Goal: Navigation & Orientation: Understand site structure

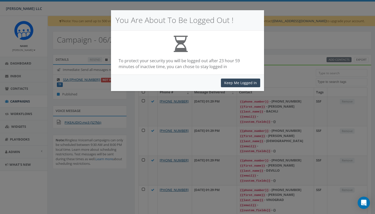
click at [275, 62] on div "You Are About To Be Logged Out ! To protect your security you will be logged ou…" at bounding box center [187, 107] width 375 height 214
click at [240, 83] on button "Keep Me Logged In" at bounding box center [240, 83] width 39 height 9
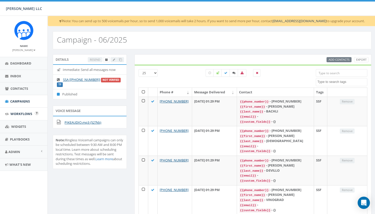
click at [16, 113] on span "Workflows" at bounding box center [21, 113] width 22 height 5
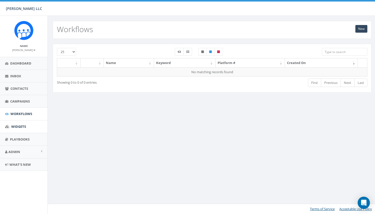
click at [17, 127] on span "Widgets" at bounding box center [18, 126] width 15 height 5
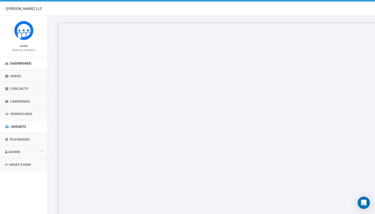
click at [29, 61] on span "Dashboard" at bounding box center [20, 63] width 21 height 5
